Goal: Contribute content

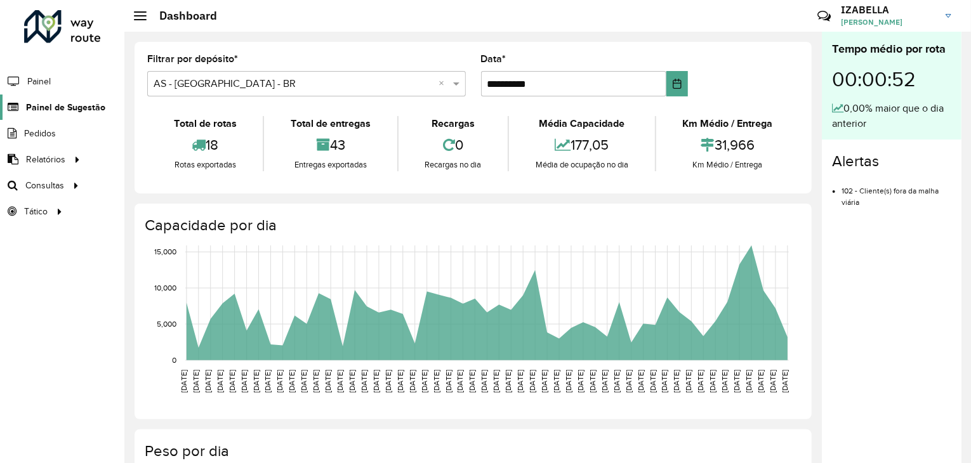
click at [56, 105] on span "Painel de Sugestão" at bounding box center [65, 107] width 79 height 13
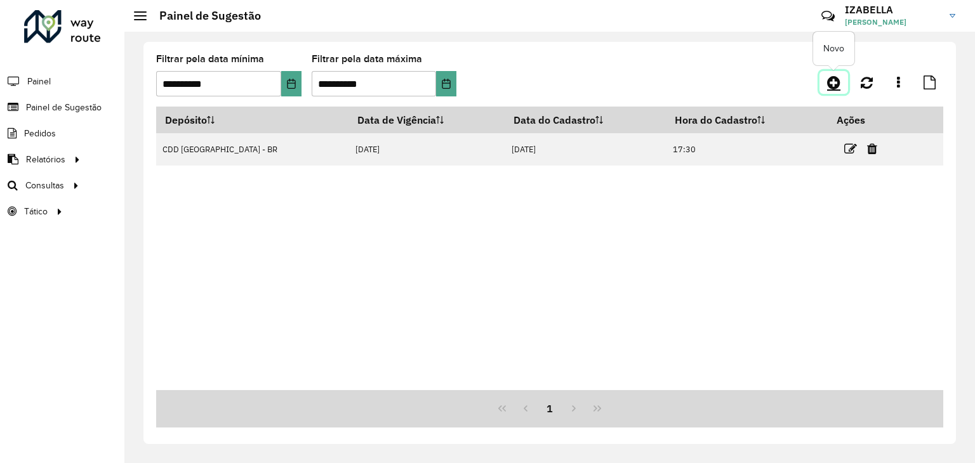
click at [827, 87] on icon at bounding box center [833, 82] width 13 height 15
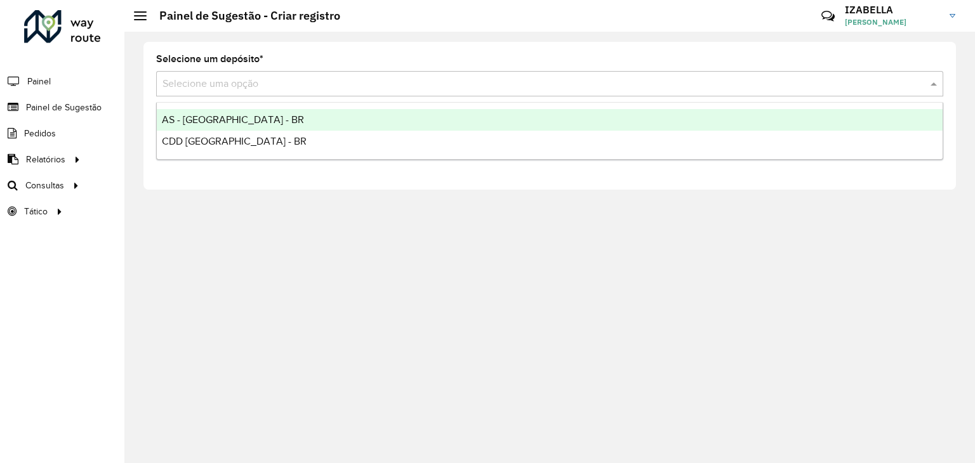
click at [371, 81] on input "text" at bounding box center [536, 84] width 749 height 15
click at [246, 114] on div "AS - [GEOGRAPHIC_DATA] - BR" at bounding box center [550, 120] width 786 height 22
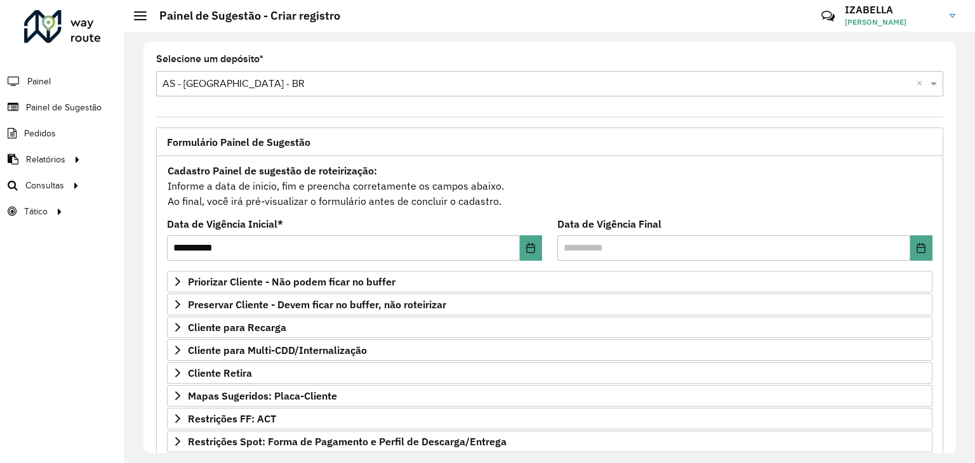
scroll to position [165, 0]
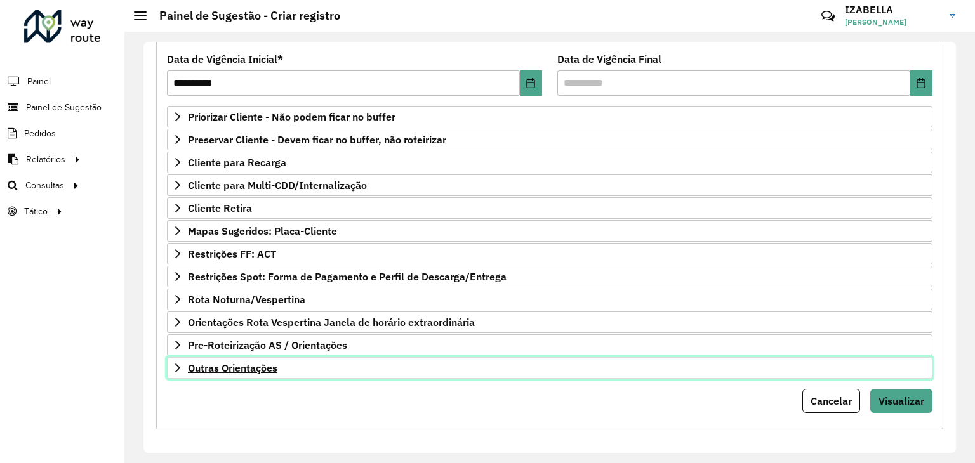
click at [736, 371] on link "Outras Orientações" at bounding box center [549, 368] width 765 height 22
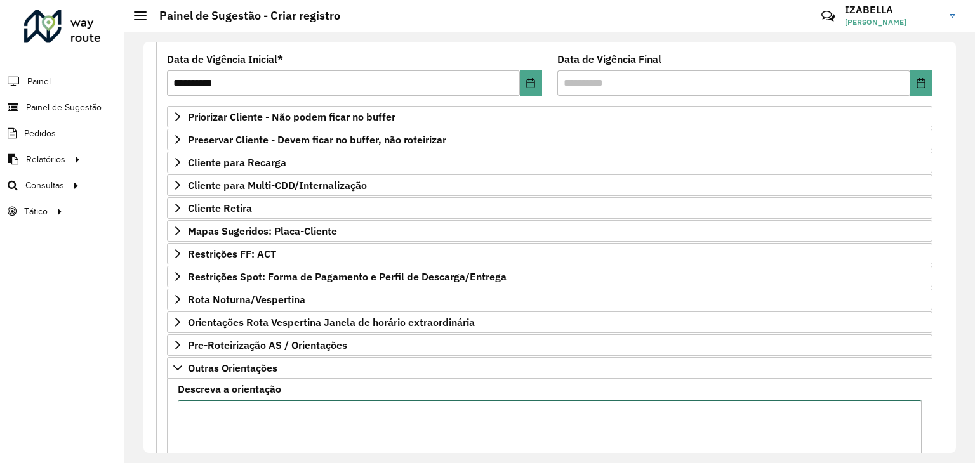
click at [759, 418] on textarea "Descreva a orientação" at bounding box center [550, 453] width 744 height 107
paste textarea "**********"
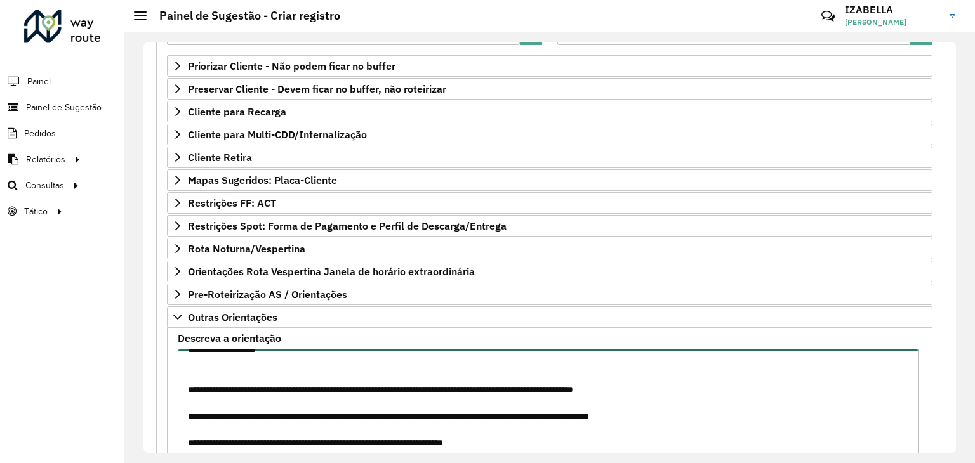
scroll to position [310, 0]
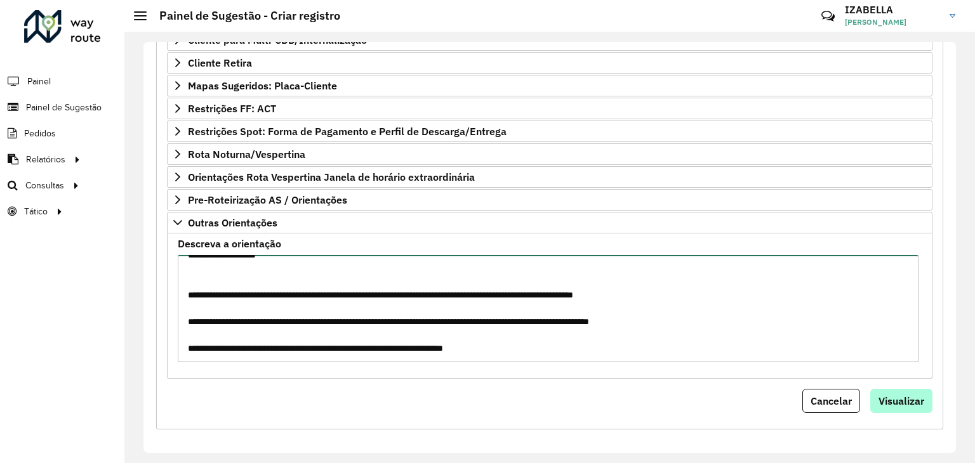
type textarea "**********"
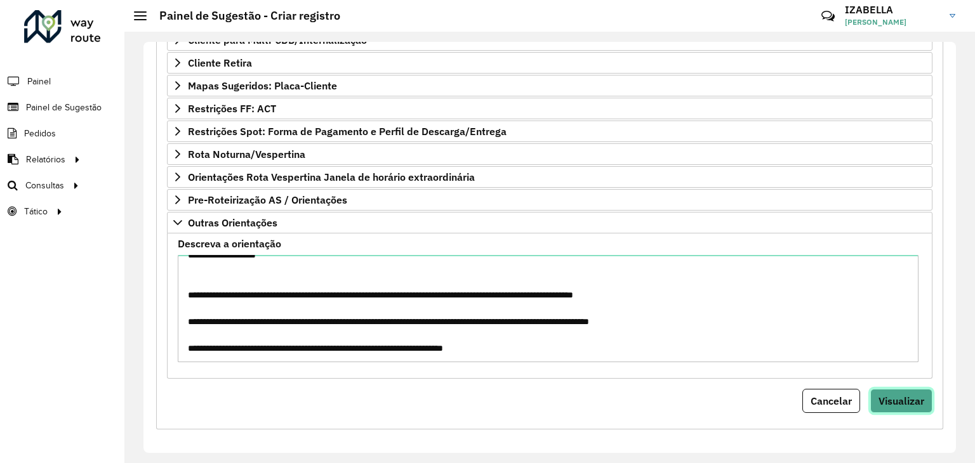
click at [914, 404] on button "Visualizar" at bounding box center [901, 401] width 62 height 24
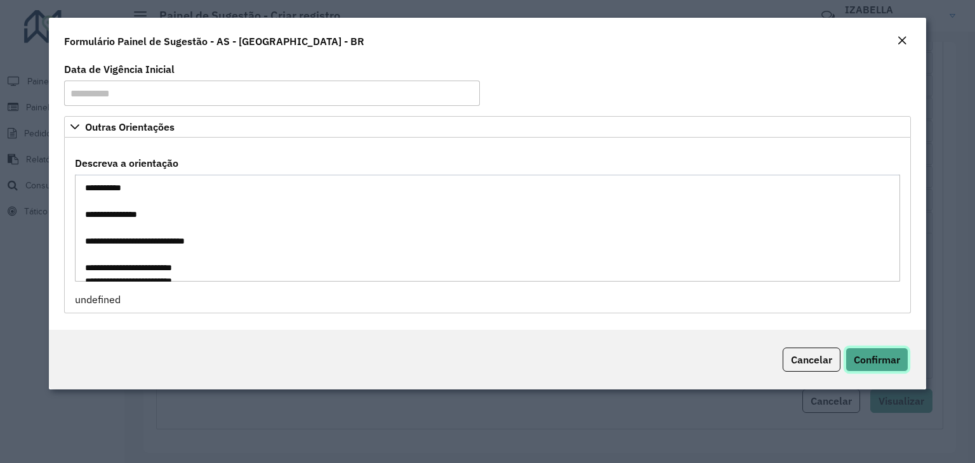
click at [867, 363] on span "Confirmar" at bounding box center [876, 359] width 46 height 13
